Goal: Communication & Community: Share content

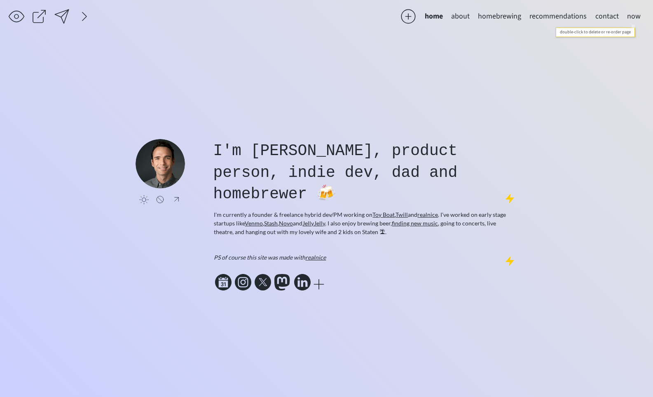
click at [638, 18] on button "now" at bounding box center [634, 16] width 22 height 16
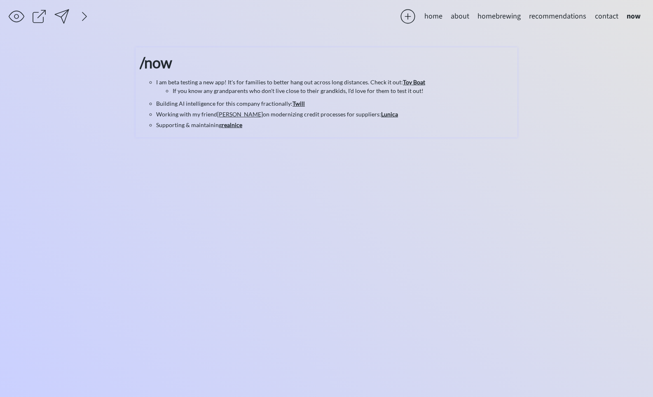
click at [225, 85] on li "I am beta testing a new app! It's for families to better hang out across long d…" at bounding box center [334, 86] width 357 height 17
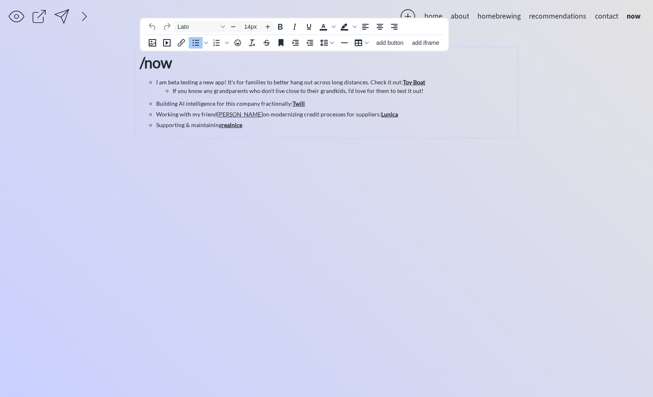
click at [247, 94] on li "If you know any grandparents who don't live close to their grandkids, I'd love …" at bounding box center [343, 90] width 341 height 9
click at [172, 84] on li "I am beta testing a new app! It's for families to better hang out across long d…" at bounding box center [334, 86] width 357 height 17
click at [401, 79] on strong "Toy Boat" at bounding box center [401, 82] width 22 height 7
click at [181, 44] on icon "Insert/edit link" at bounding box center [181, 43] width 10 height 10
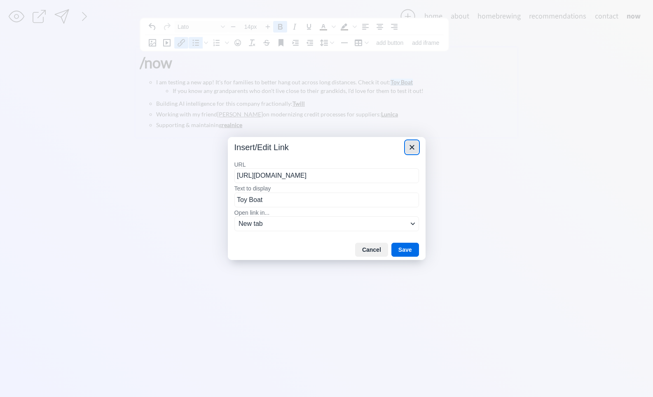
click at [412, 148] on icon "Close" at bounding box center [411, 147] width 5 height 5
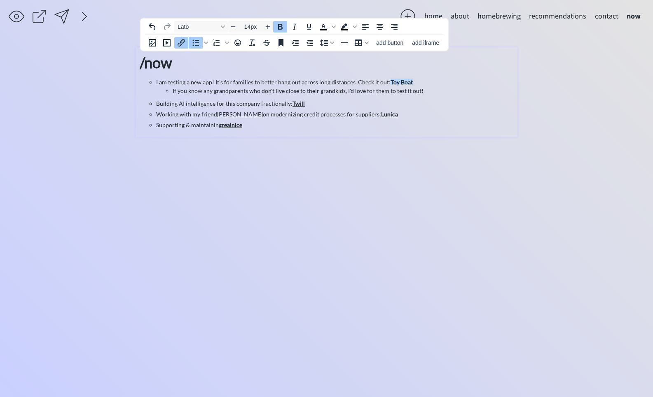
click at [234, 89] on li "If you know any grandparents who don't live close to their grandkids, I'd love …" at bounding box center [343, 90] width 341 height 9
click at [419, 90] on li "If you know any grandparents who don't live close to their grandkids, I'd love …" at bounding box center [343, 90] width 341 height 9
click at [308, 107] on li "Building AI intelligence for this company fractionally: Twill﻿" at bounding box center [334, 103] width 357 height 9
click at [310, 113] on li "Working with my friend [PERSON_NAME] on modernizing credit processes for suppli…" at bounding box center [334, 114] width 357 height 9
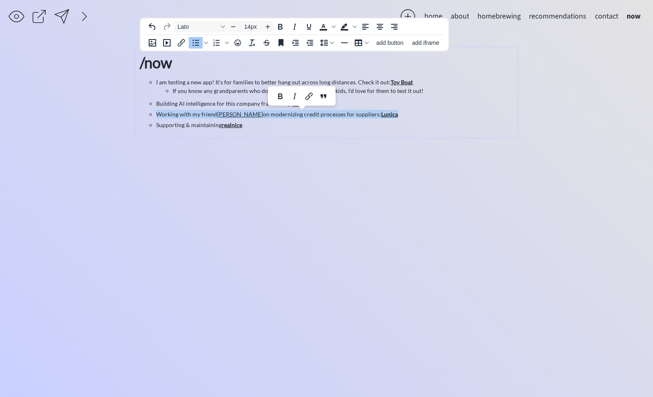
click at [310, 113] on li "Working with my friend [PERSON_NAME] on modernizing credit processes for suppli…" at bounding box center [334, 114] width 357 height 9
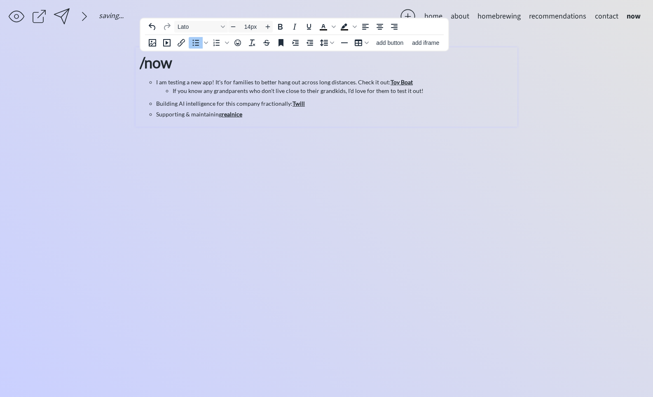
click at [274, 116] on li "Supporting & maintaining realnice" at bounding box center [334, 114] width 357 height 9
click at [322, 104] on li "Building AI intelligence for this company fractionally: Twill" at bounding box center [334, 103] width 357 height 9
click at [265, 105] on li "Helping people build and debug with AI- contact me if you need help building wi…" at bounding box center [334, 103] width 357 height 9
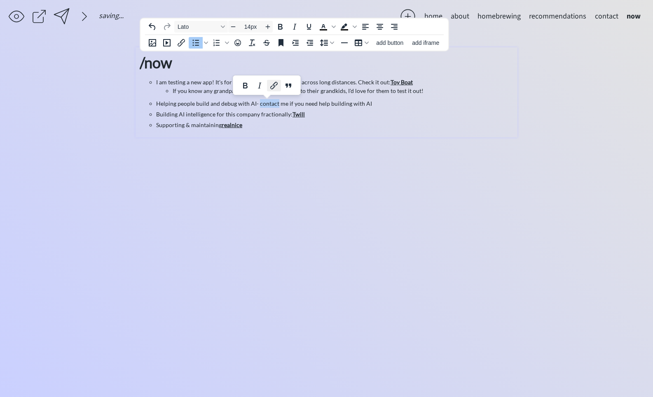
click at [273, 91] on button "Link" at bounding box center [274, 86] width 14 height 12
type input "[URL][DOMAIN_NAME]"
click at [267, 105] on link "contact" at bounding box center [268, 103] width 19 height 7
click at [414, 163] on div "click to upload a picture I'm [PERSON_NAME], product person, indie dev, dad and…" at bounding box center [326, 216] width 382 height 338
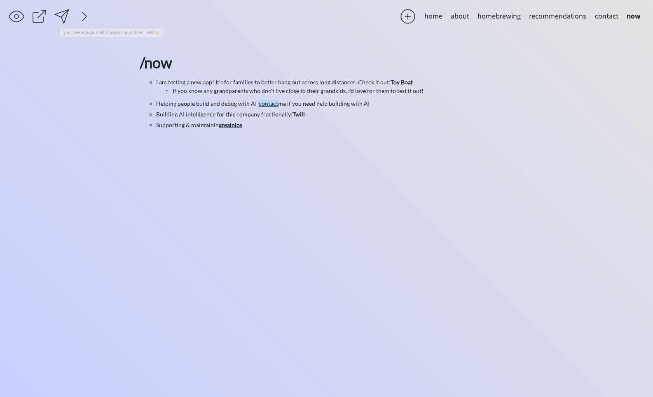
click at [206, 254] on div "click to upload a picture I'm [PERSON_NAME], product person, indie dev, dad and…" at bounding box center [326, 216] width 382 height 338
click at [410, 16] on div at bounding box center [407, 16] width 16 height 16
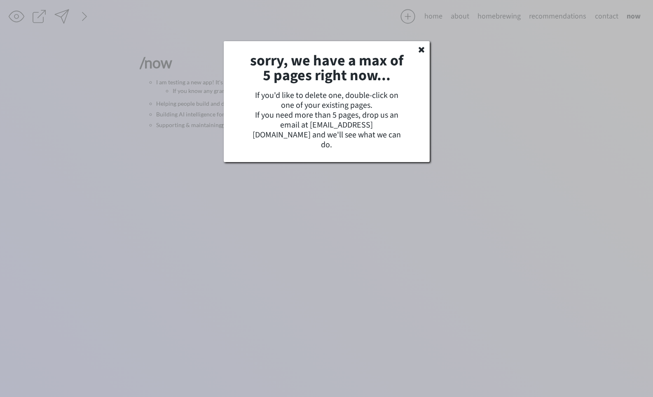
click at [420, 49] on use at bounding box center [421, 50] width 6 height 6
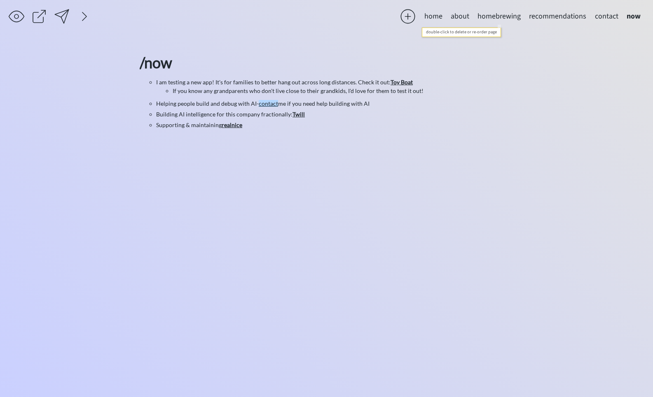
click at [492, 19] on button "homebrewing" at bounding box center [498, 16] width 51 height 16
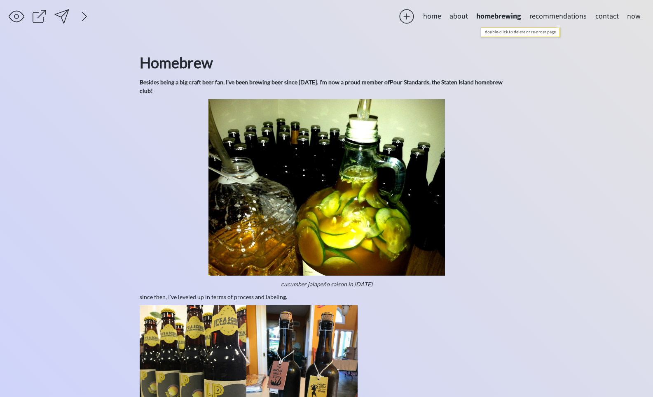
click at [570, 18] on button "recommendations" at bounding box center [557, 16] width 65 height 16
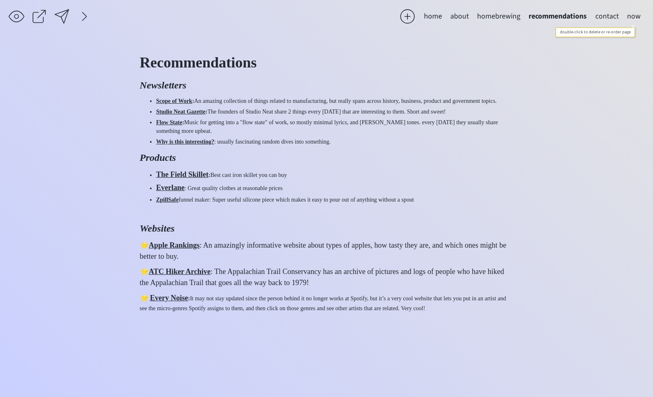
click at [635, 19] on button "now" at bounding box center [634, 16] width 22 height 16
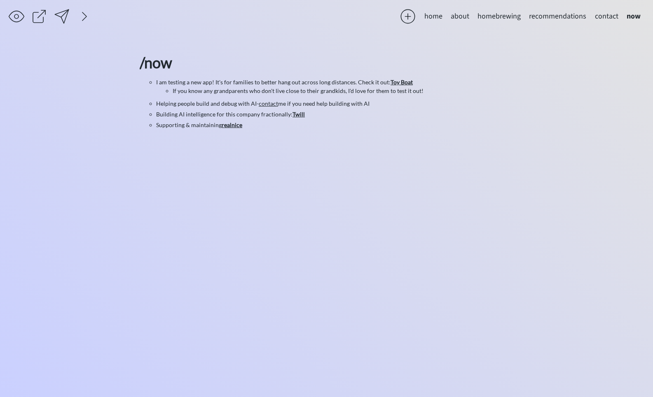
click at [68, 23] on div at bounding box center [62, 16] width 16 height 16
click at [38, 23] on div at bounding box center [39, 16] width 16 height 16
